Goal: Check status

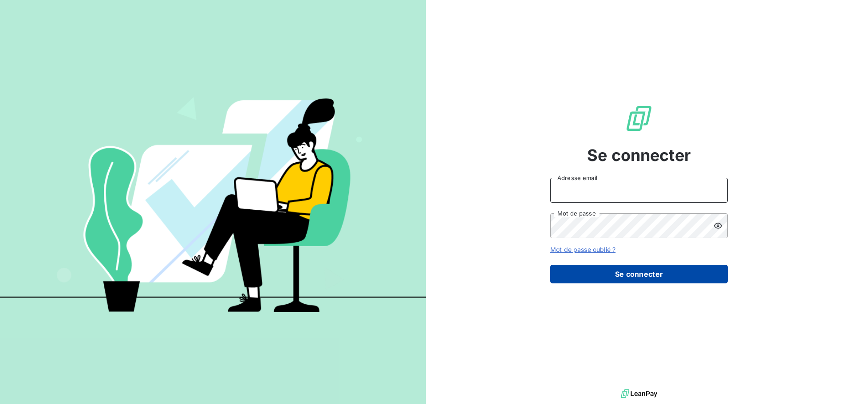
type input "[EMAIL_ADDRESS][DOMAIN_NAME]"
click at [666, 272] on button "Se connecter" at bounding box center [639, 274] width 178 height 19
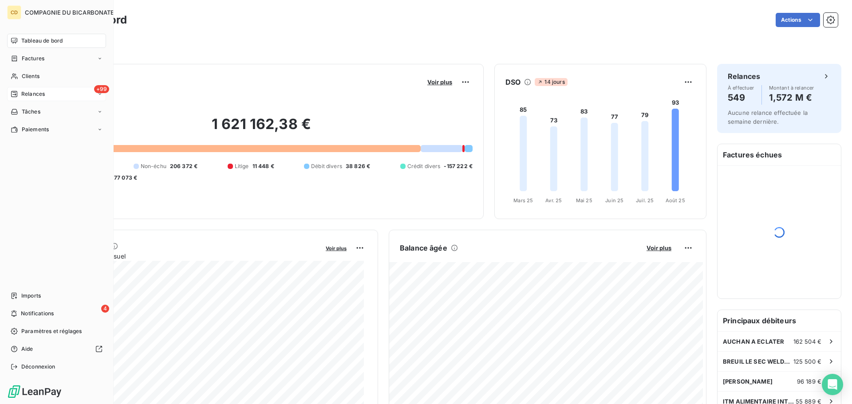
click at [26, 93] on span "Relances" at bounding box center [33, 94] width 24 height 8
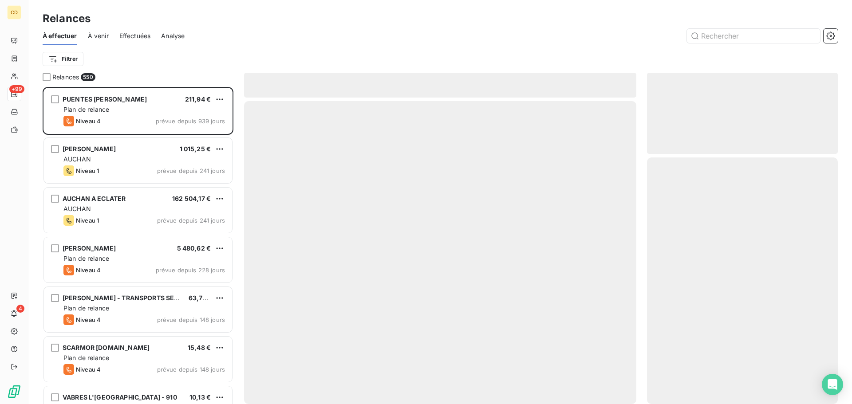
scroll to position [311, 184]
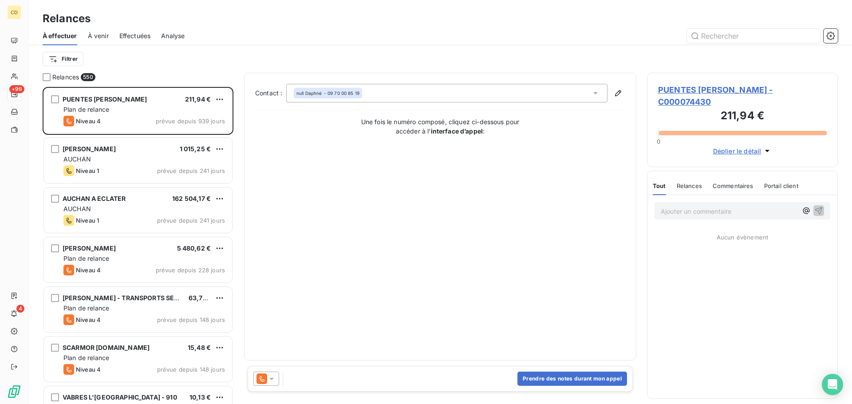
click at [137, 33] on span "Effectuées" at bounding box center [135, 36] width 32 height 9
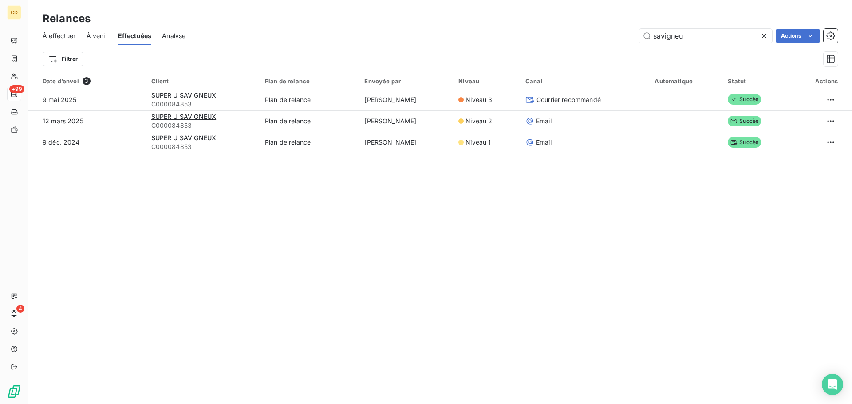
drag, startPoint x: 696, startPoint y: 39, endPoint x: 596, endPoint y: 39, distance: 99.8
click at [596, 39] on div "savigneu Actions" at bounding box center [517, 36] width 642 height 14
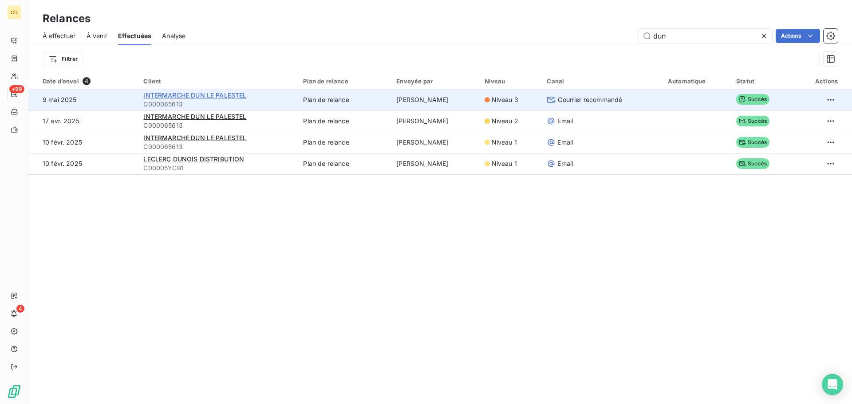
type input "dun"
click at [202, 94] on span "INTERMARCHE DUN LE PALESTEL" at bounding box center [194, 95] width 103 height 8
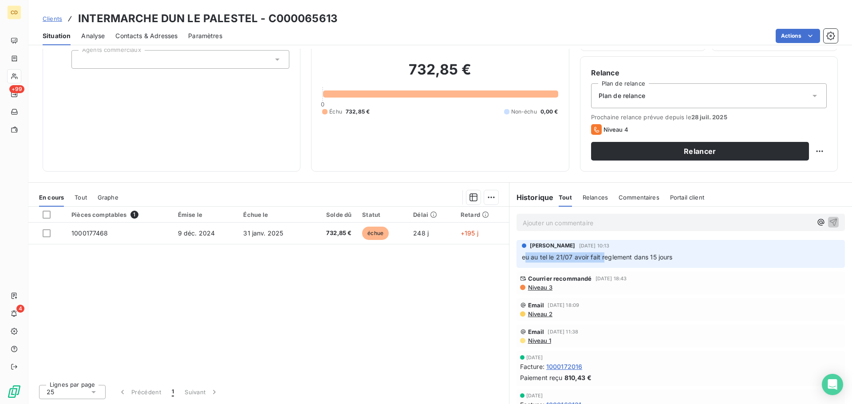
drag, startPoint x: 523, startPoint y: 258, endPoint x: 602, endPoint y: 257, distance: 79.4
click at [602, 257] on span "eu au tel le 21/07 avoir fait reglement dans 15 jours" at bounding box center [597, 257] width 151 height 8
click at [615, 256] on span "eu au tel le 21/07 avoir fait reglement dans 15 jours" at bounding box center [597, 257] width 151 height 8
